Goal: Check status: Check status

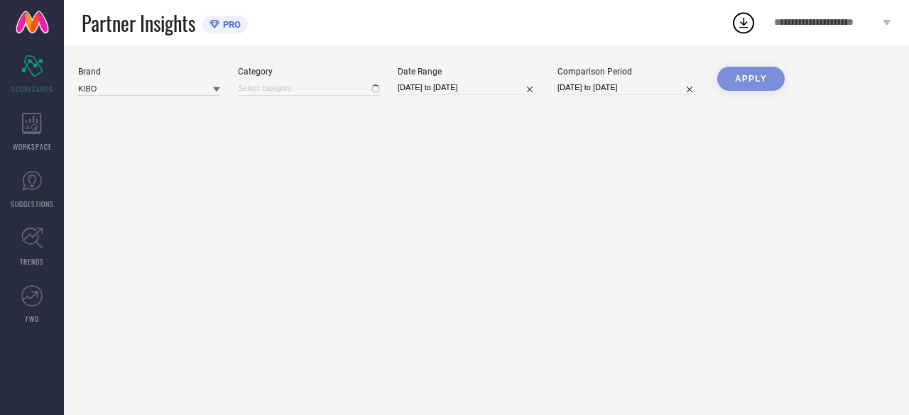
type input "All"
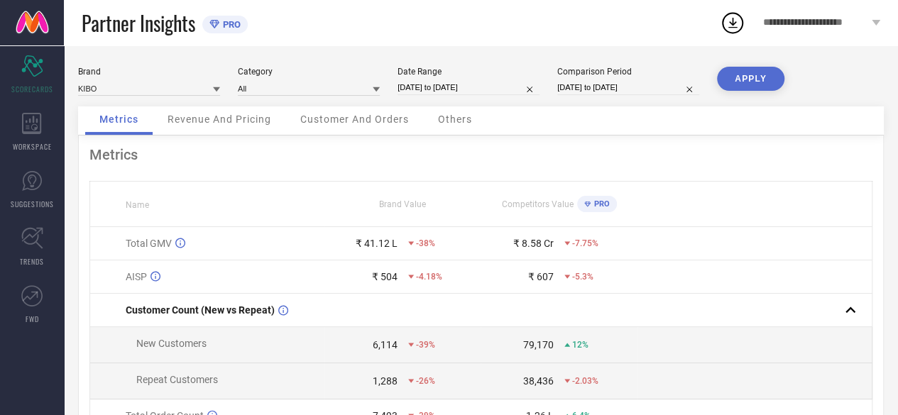
select select "3"
select select "2025"
select select "4"
select select "2025"
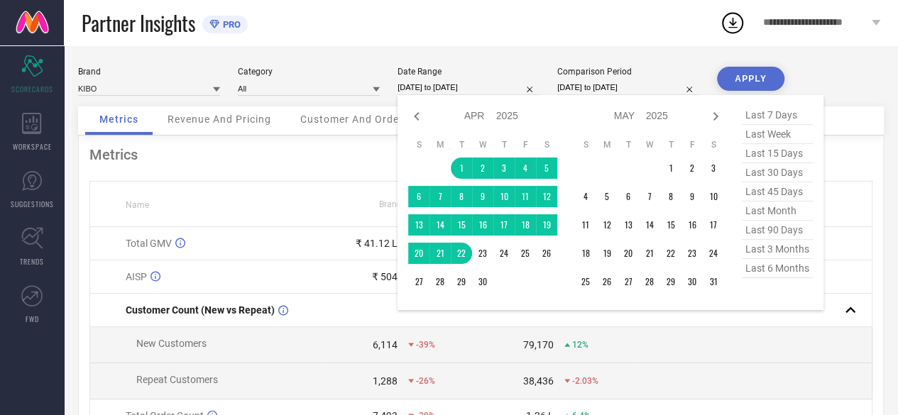
click at [478, 92] on input "[DATE] to [DATE]" at bounding box center [469, 87] width 142 height 15
click at [713, 116] on icon at bounding box center [715, 116] width 17 height 17
select select "5"
select select "2025"
select select "6"
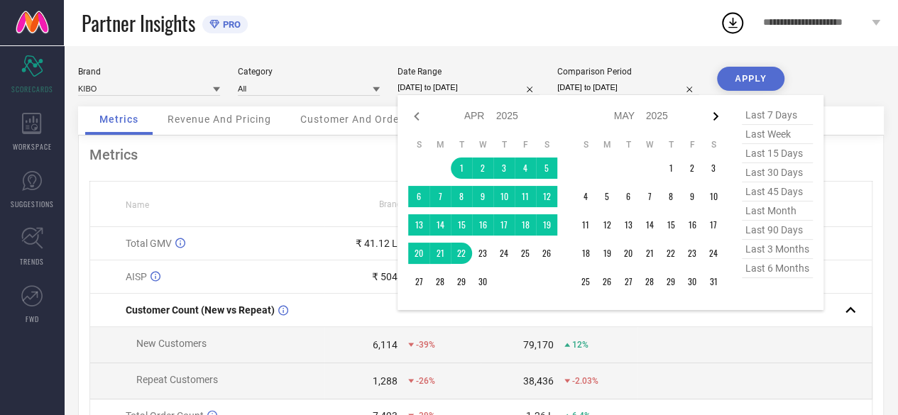
select select "2025"
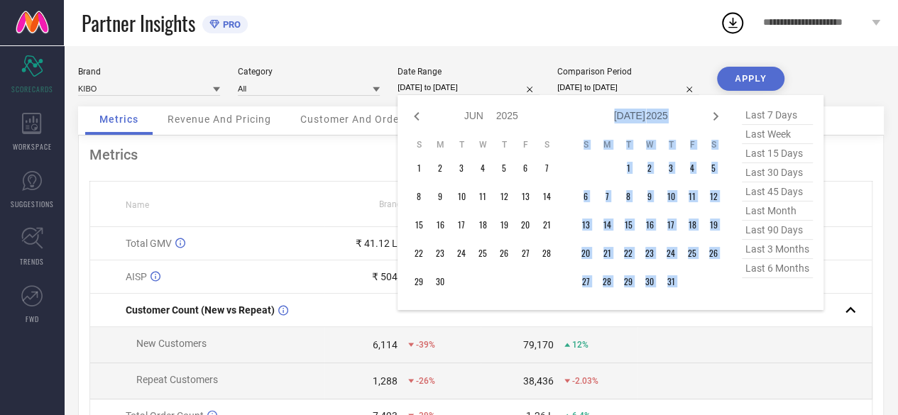
click at [713, 116] on icon at bounding box center [715, 116] width 17 height 17
select select "6"
select select "2025"
select select "7"
select select "2025"
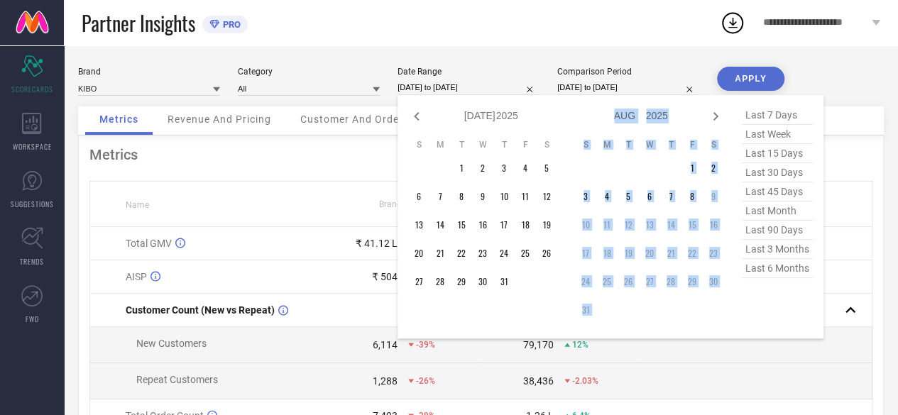
click at [713, 116] on icon at bounding box center [715, 116] width 17 height 17
select select "7"
select select "2025"
select select "8"
select select "2025"
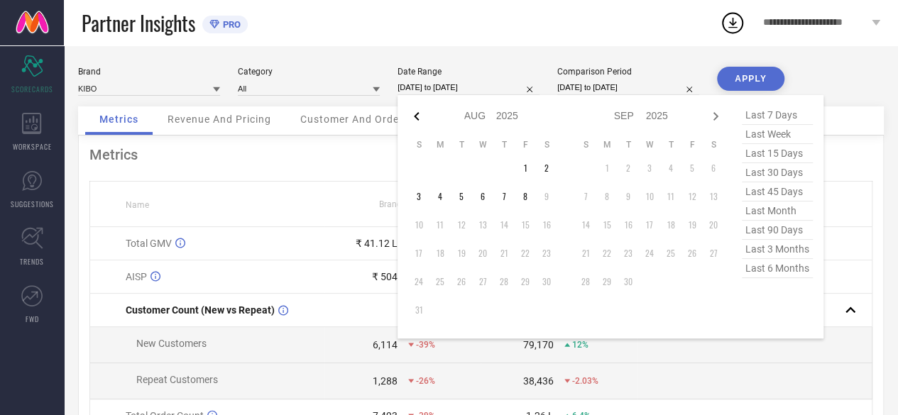
click at [413, 119] on icon at bounding box center [416, 116] width 17 height 17
select select "6"
select select "2025"
select select "7"
select select "2025"
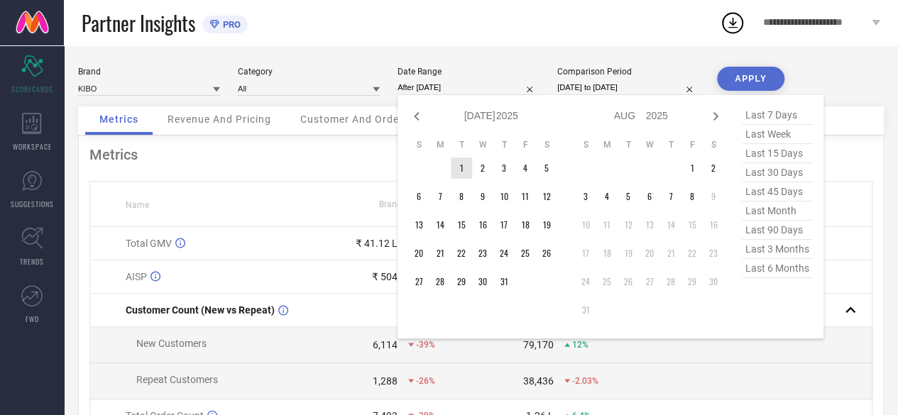
click at [460, 167] on td "1" at bounding box center [461, 168] width 21 height 21
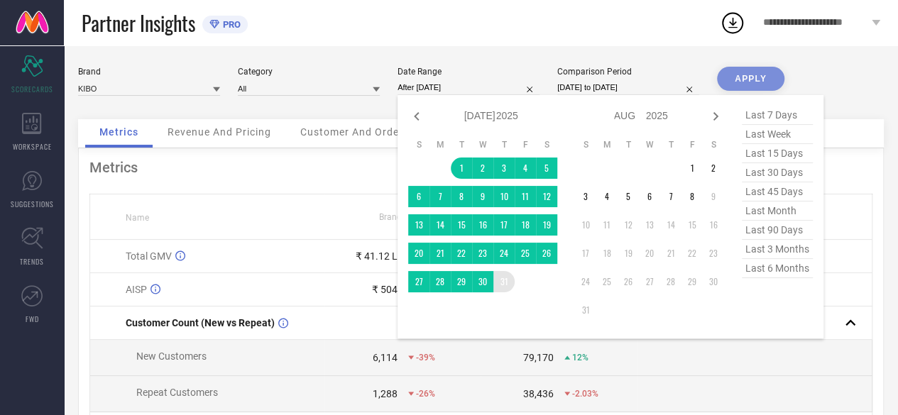
type input "[DATE] to [DATE]"
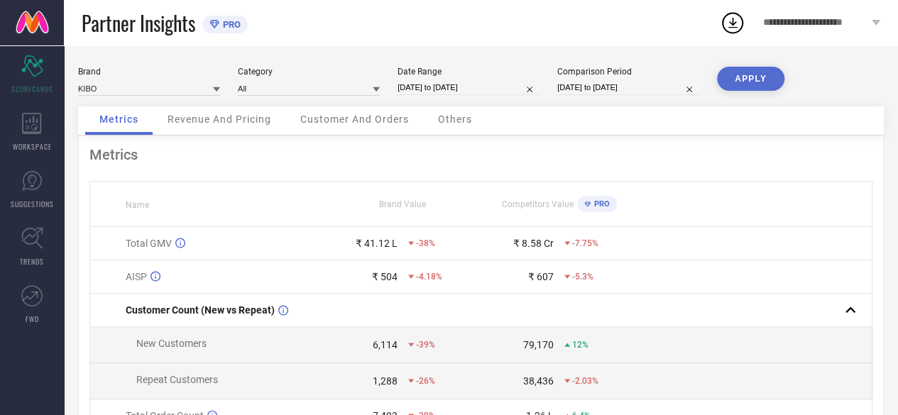
select select "3"
select select "2024"
select select "4"
select select "2024"
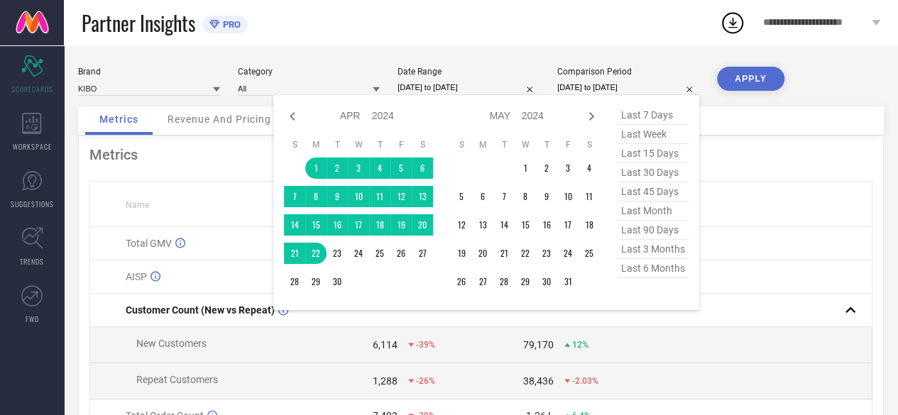
click at [598, 84] on input "[DATE] to [DATE]" at bounding box center [628, 87] width 142 height 15
click at [294, 114] on icon at bounding box center [292, 116] width 5 height 9
select select "2"
select select "2024"
select select "3"
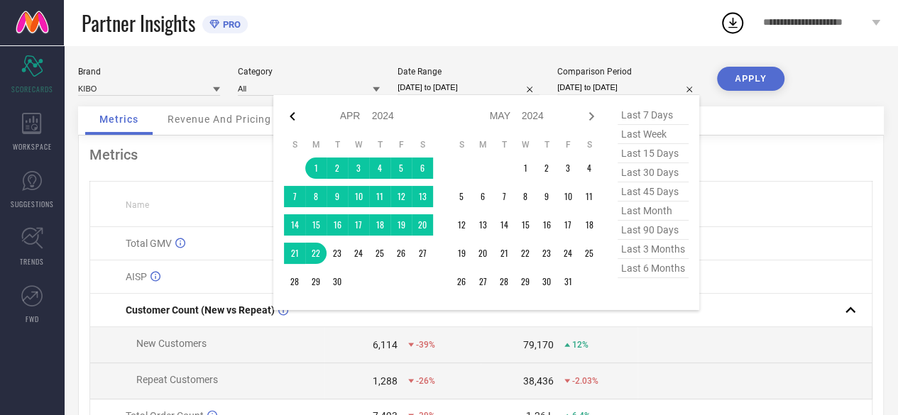
select select "2024"
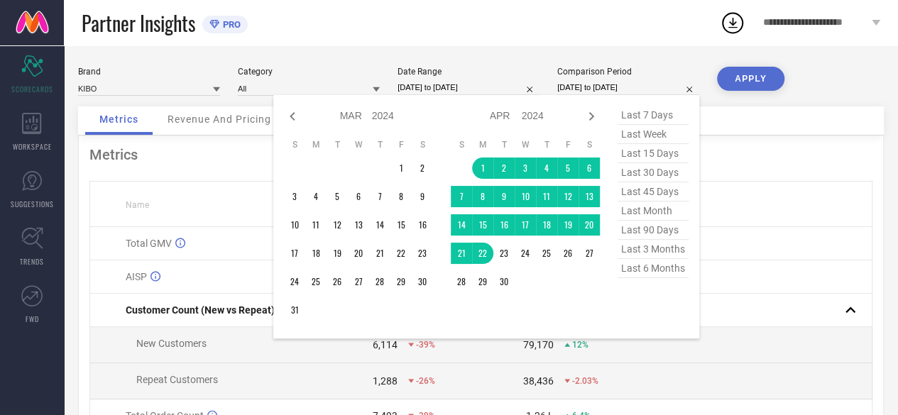
click at [294, 114] on icon at bounding box center [292, 116] width 5 height 9
select select "1"
select select "2024"
select select "2"
select select "2024"
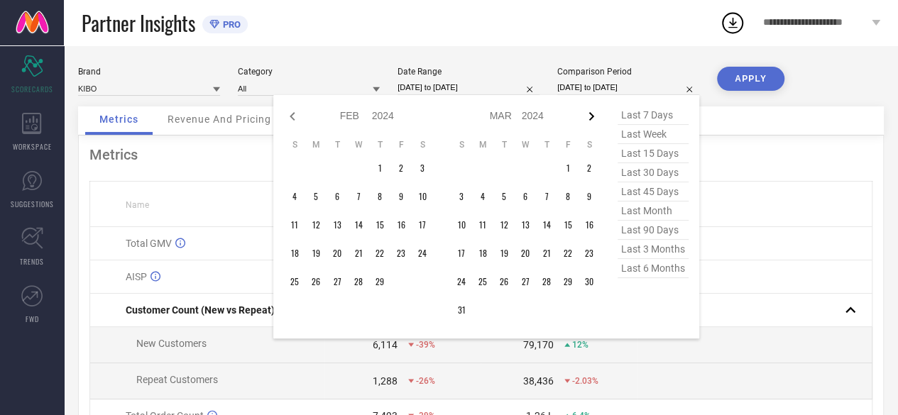
click at [596, 111] on icon at bounding box center [591, 116] width 17 height 17
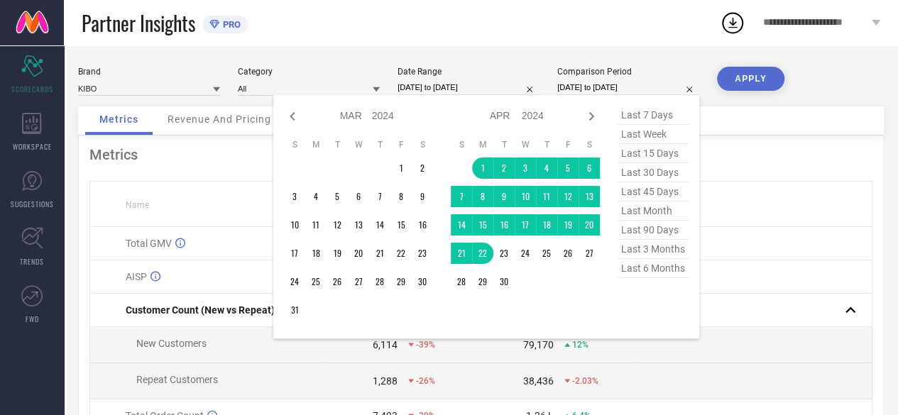
click at [596, 111] on icon at bounding box center [591, 116] width 17 height 17
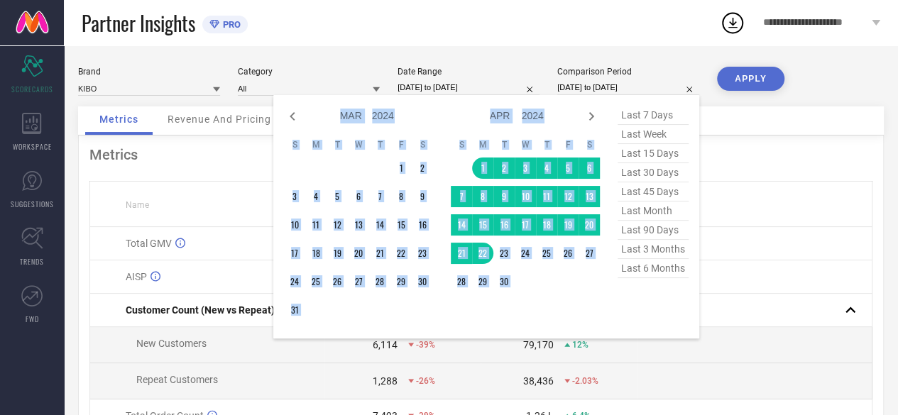
select select "4"
select select "2024"
select select "5"
select select "2024"
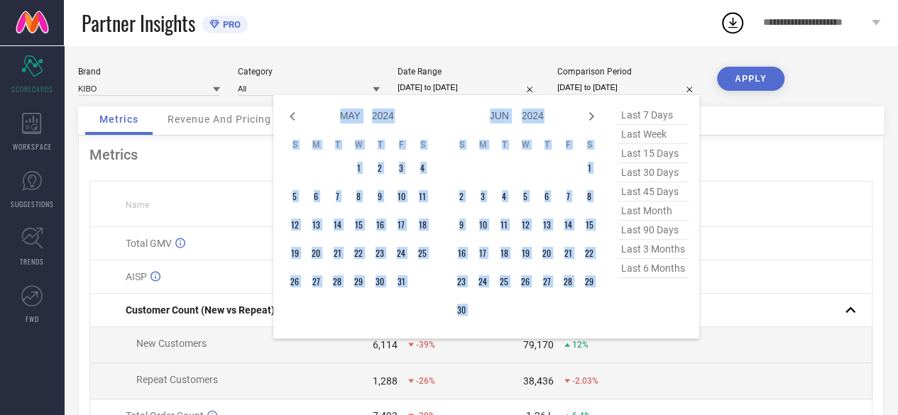
click at [596, 111] on icon at bounding box center [591, 116] width 17 height 17
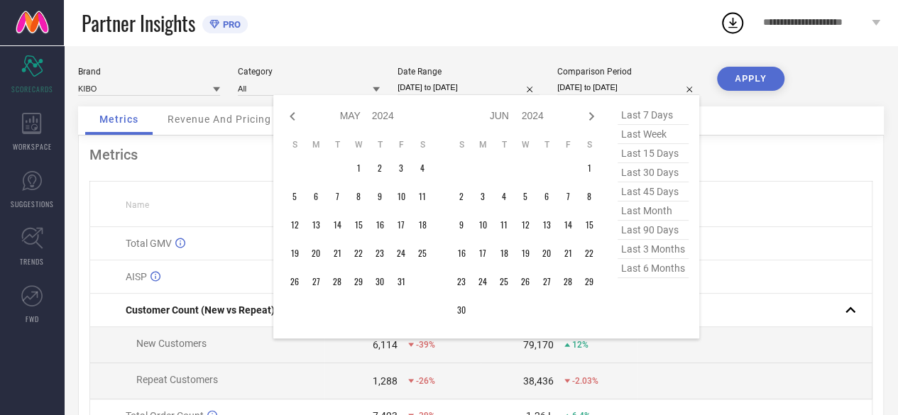
select select "5"
select select "2024"
select select "6"
select select "2024"
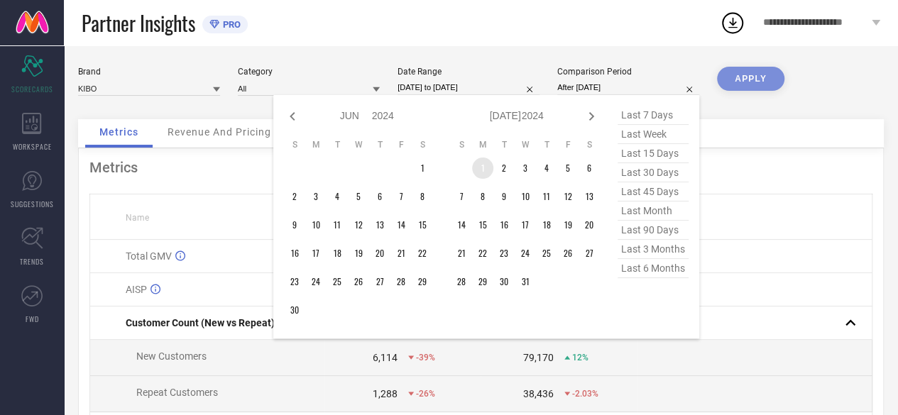
click at [478, 167] on td "1" at bounding box center [482, 168] width 21 height 21
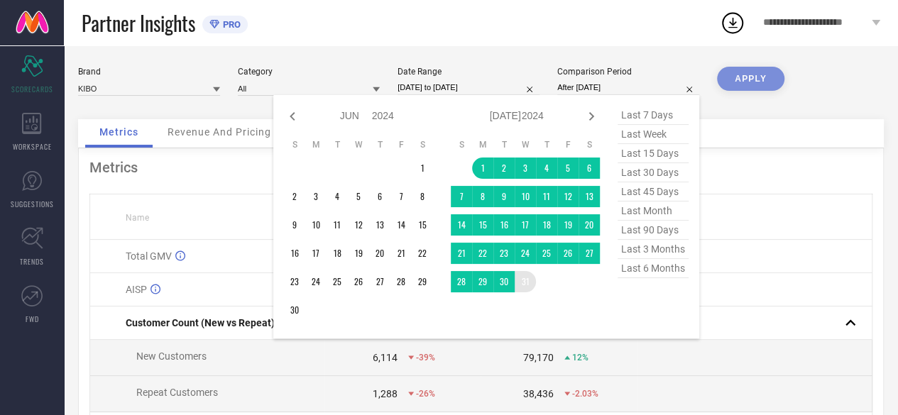
type input "[DATE] to [DATE]"
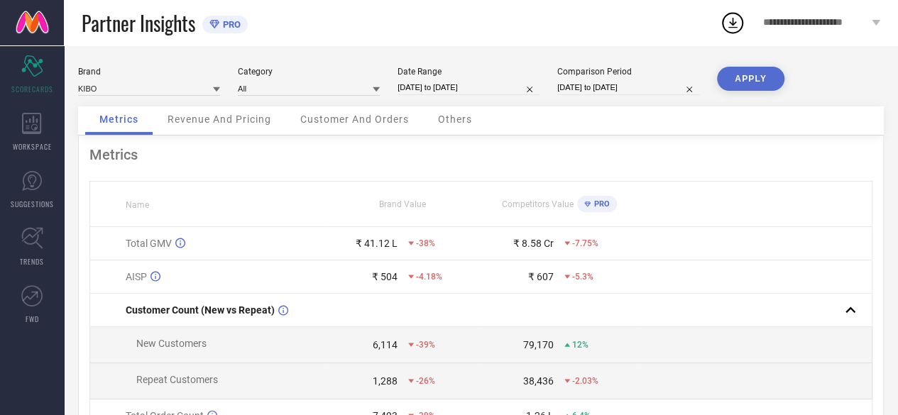
click at [752, 84] on button "APPLY" at bounding box center [750, 79] width 67 height 24
click at [29, 128] on icon at bounding box center [32, 123] width 20 height 21
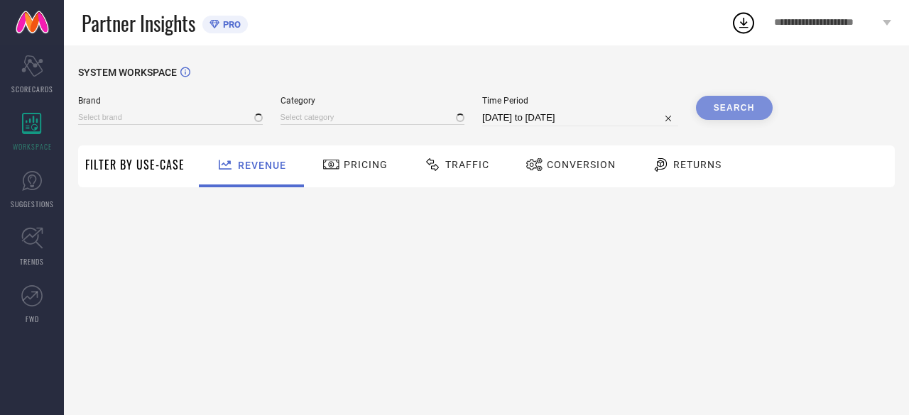
type input "KIBO"
type input "All"
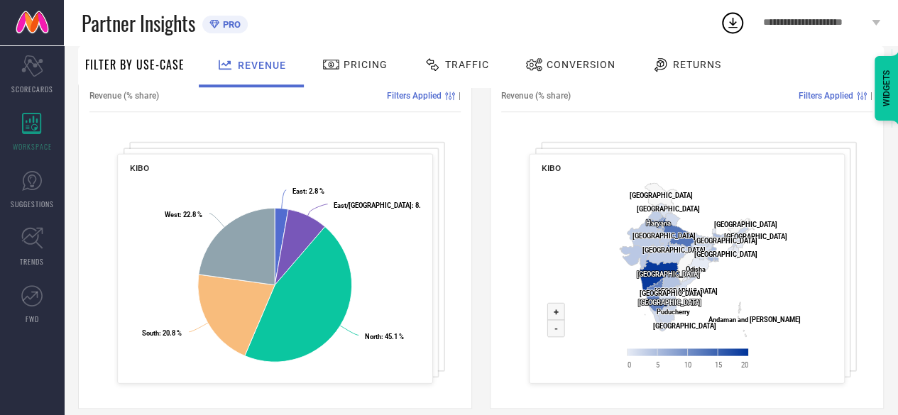
scroll to position [578, 0]
